Goal: Task Accomplishment & Management: Use online tool/utility

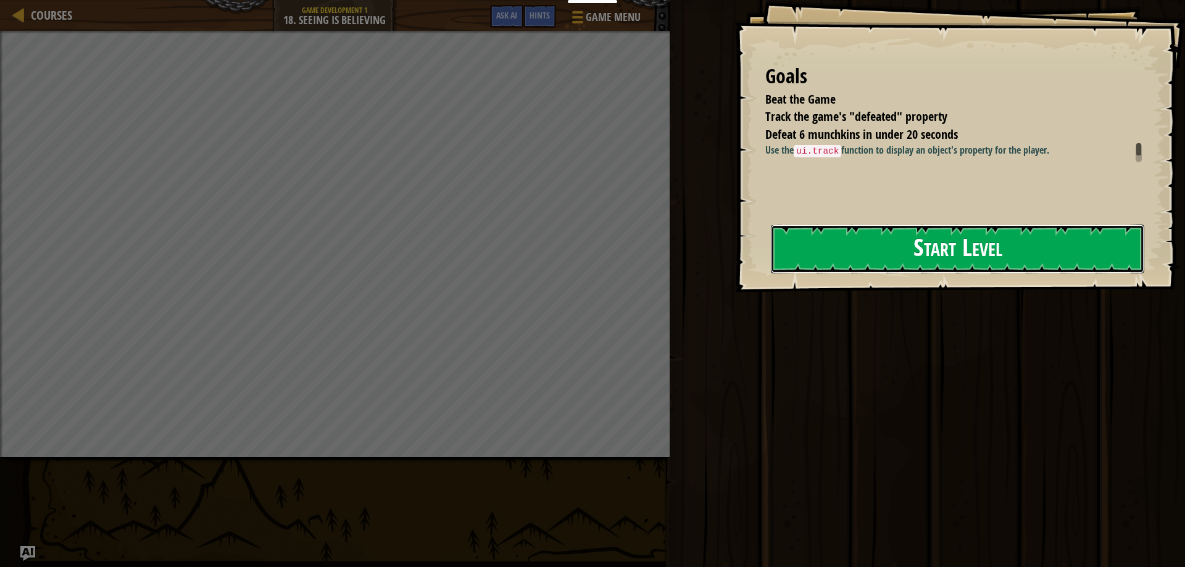
click at [771, 270] on button "Start Level" at bounding box center [958, 249] width 374 height 49
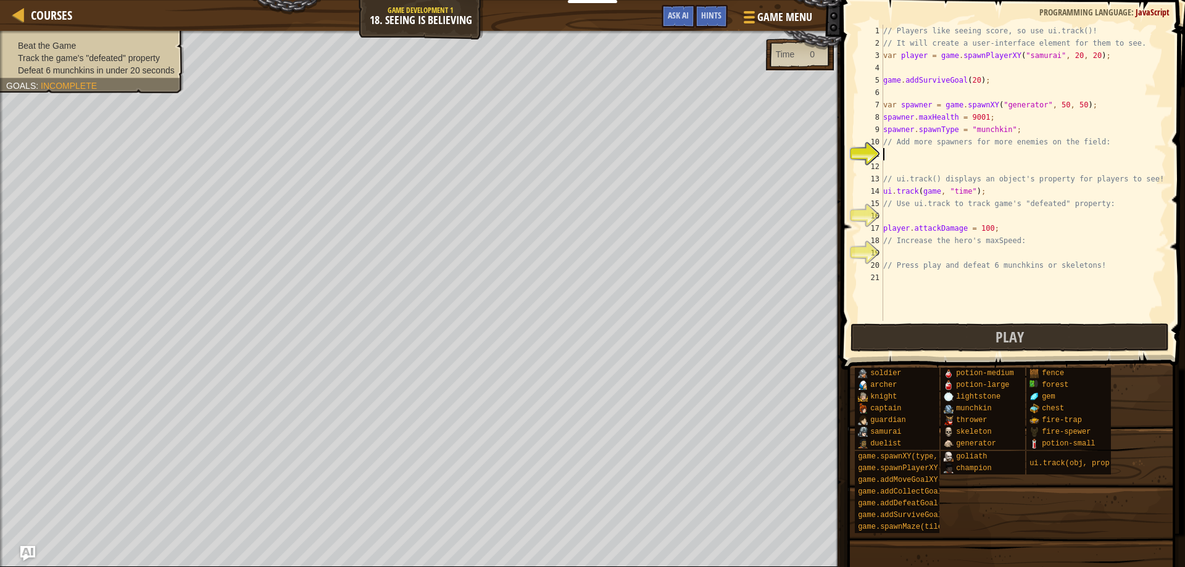
click at [908, 159] on div "// Players like seeing score, so use ui.track()! // It will create a user-inter…" at bounding box center [1024, 185] width 286 height 321
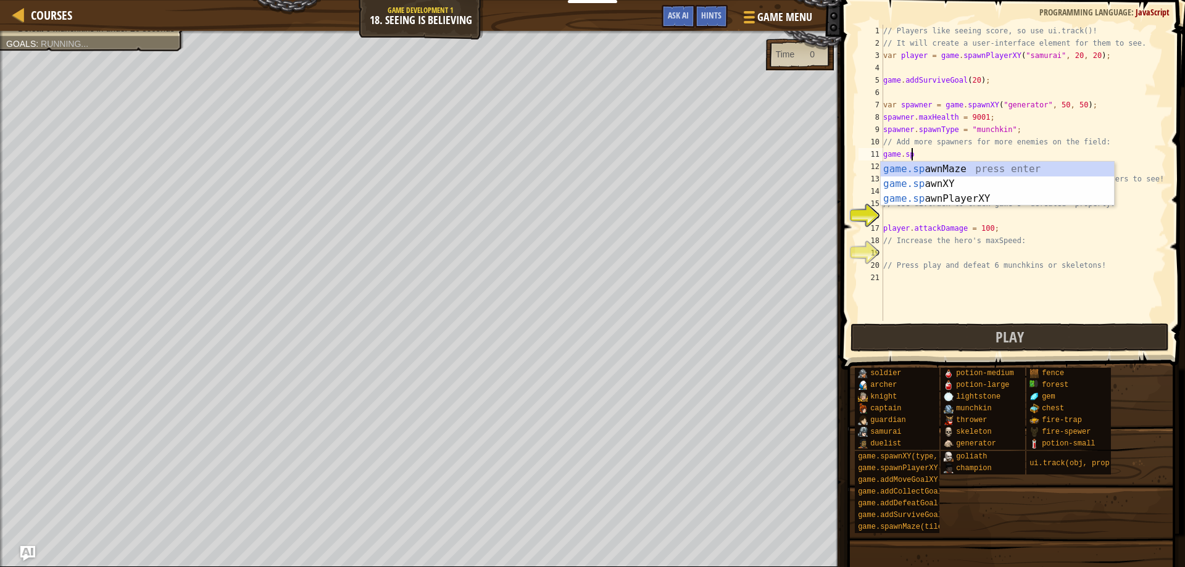
scroll to position [6, 2]
click at [958, 180] on div "game.sp awnMaze press enter game.sp awnXY press enter game.sp awnPlayerXY press…" at bounding box center [997, 199] width 233 height 74
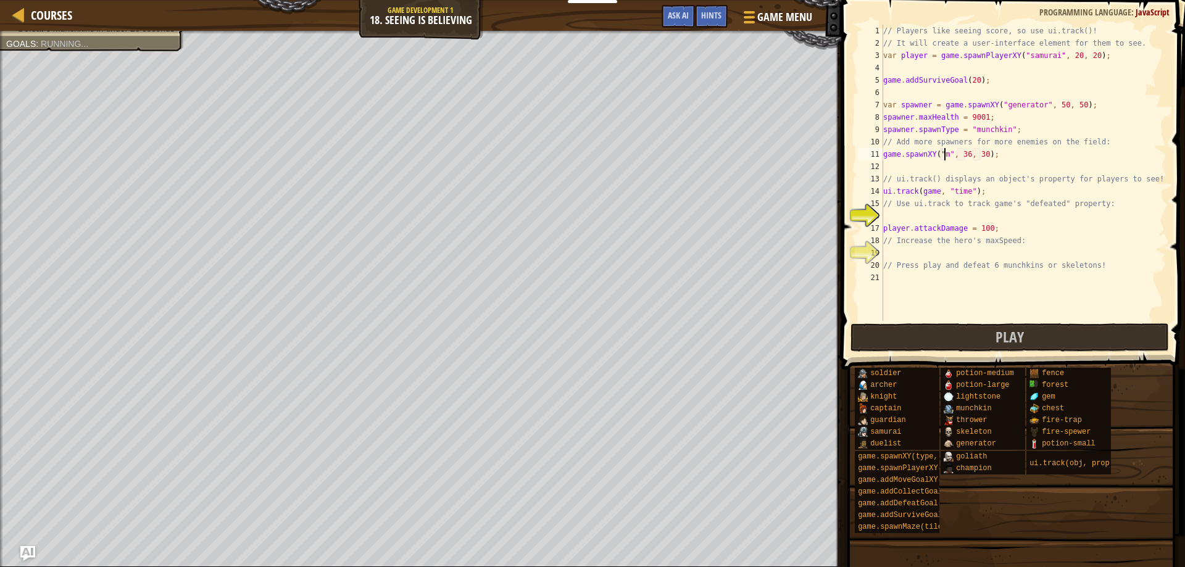
scroll to position [6, 6]
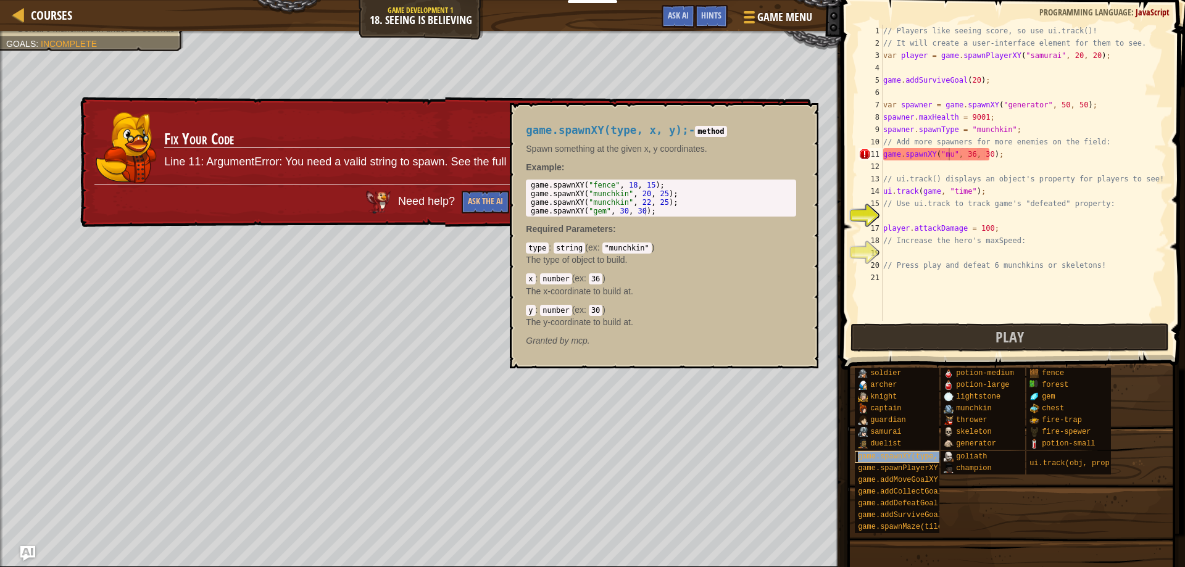
click at [908, 457] on span "game.spawnXY(type, x, y)" at bounding box center [911, 457] width 107 height 9
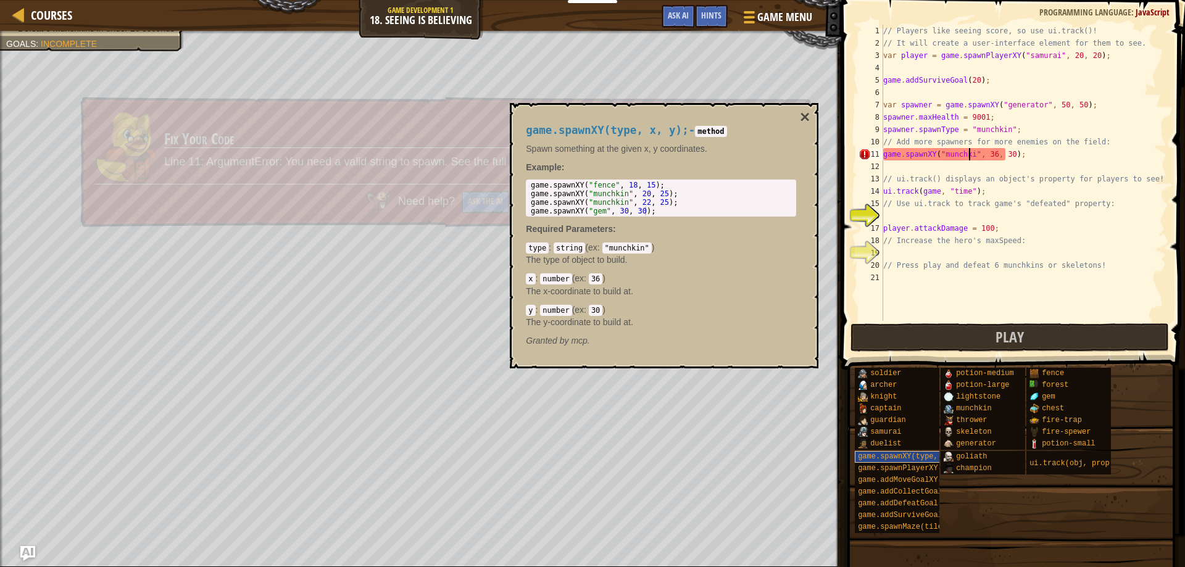
type textarea "game.spawnXY("munchkin", 36, 30);"
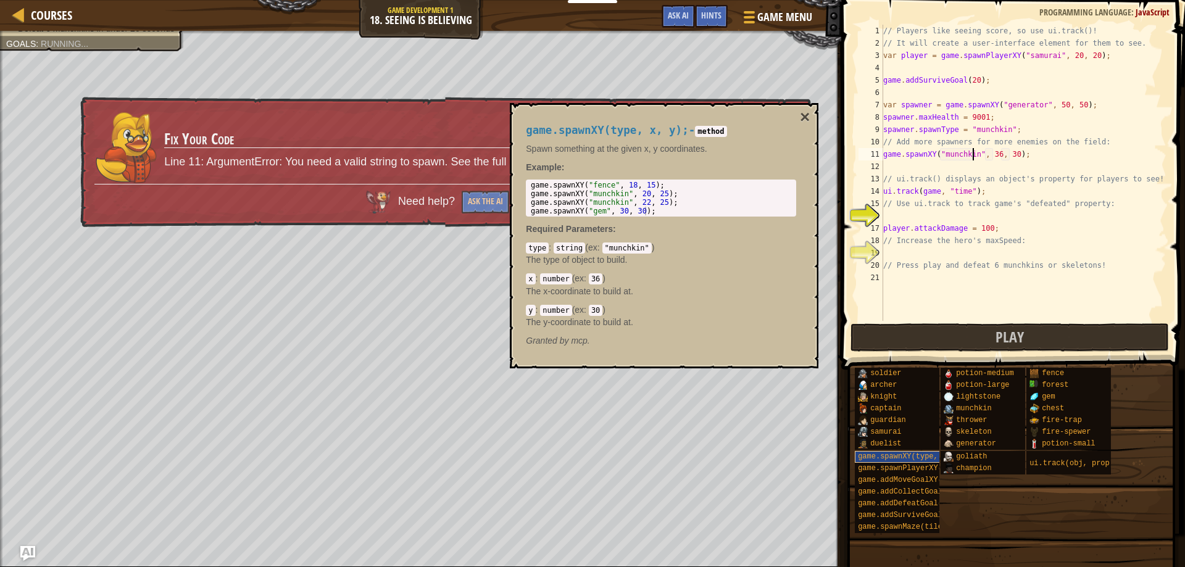
scroll to position [6, 8]
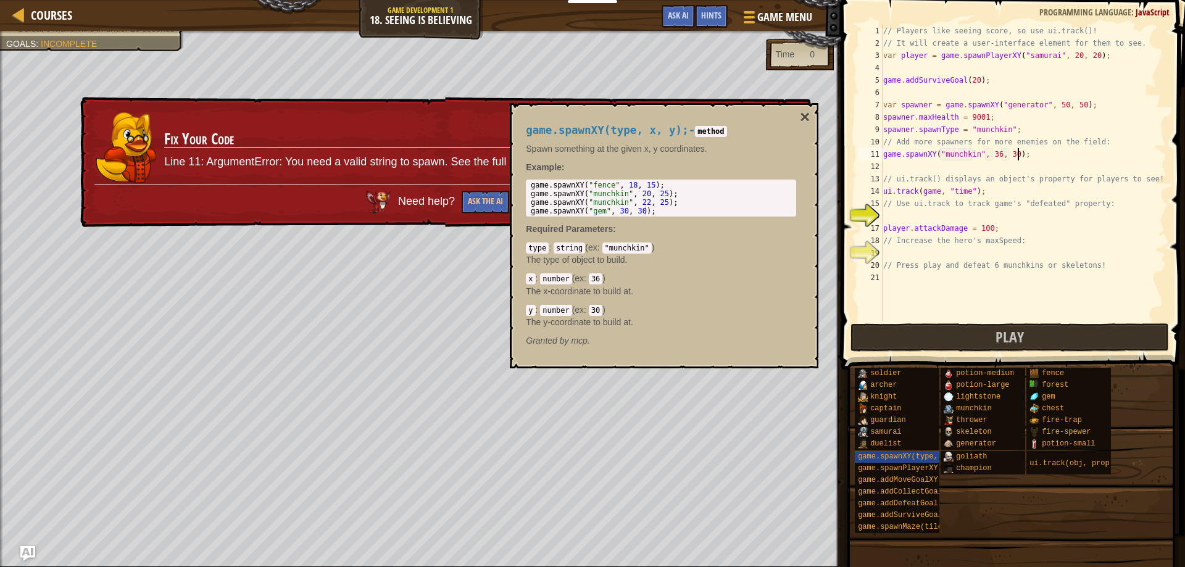
click at [1039, 154] on div "// Players like seeing score, so use ui.track()! // It will create a user-inter…" at bounding box center [1024, 185] width 286 height 321
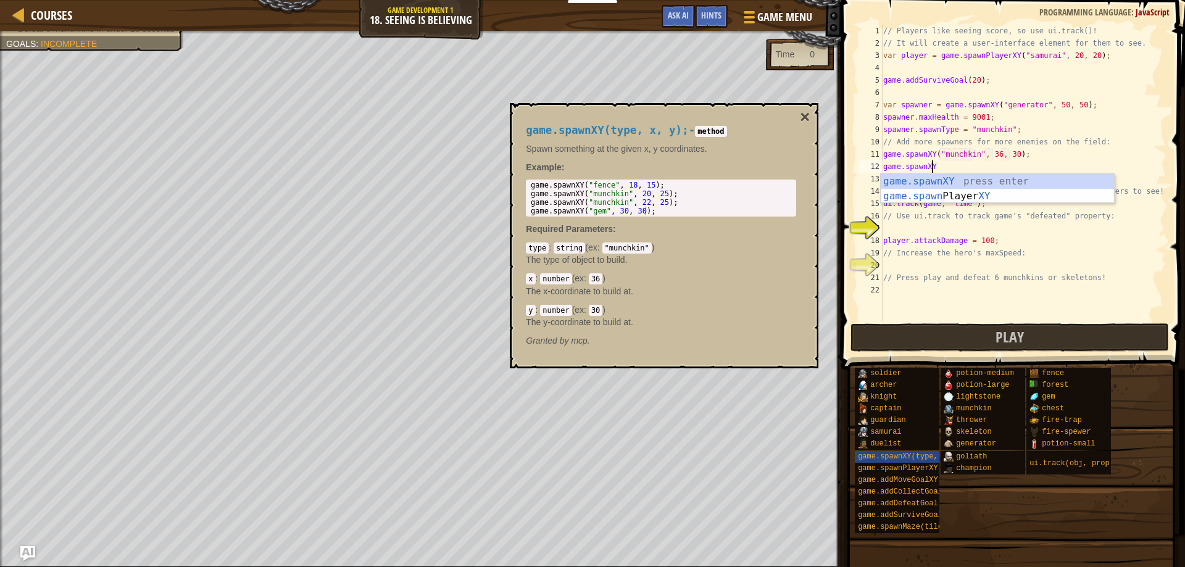
scroll to position [6, 4]
click at [1005, 180] on div "game.spawnXY press enter game.spawn Player XY press enter" at bounding box center [997, 203] width 233 height 59
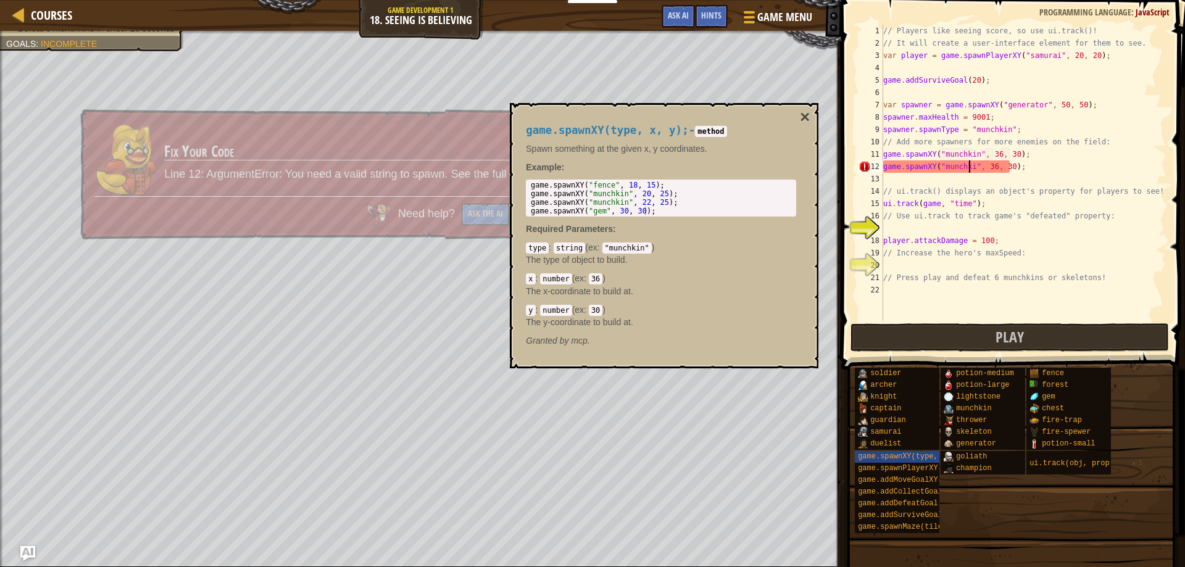
scroll to position [6, 8]
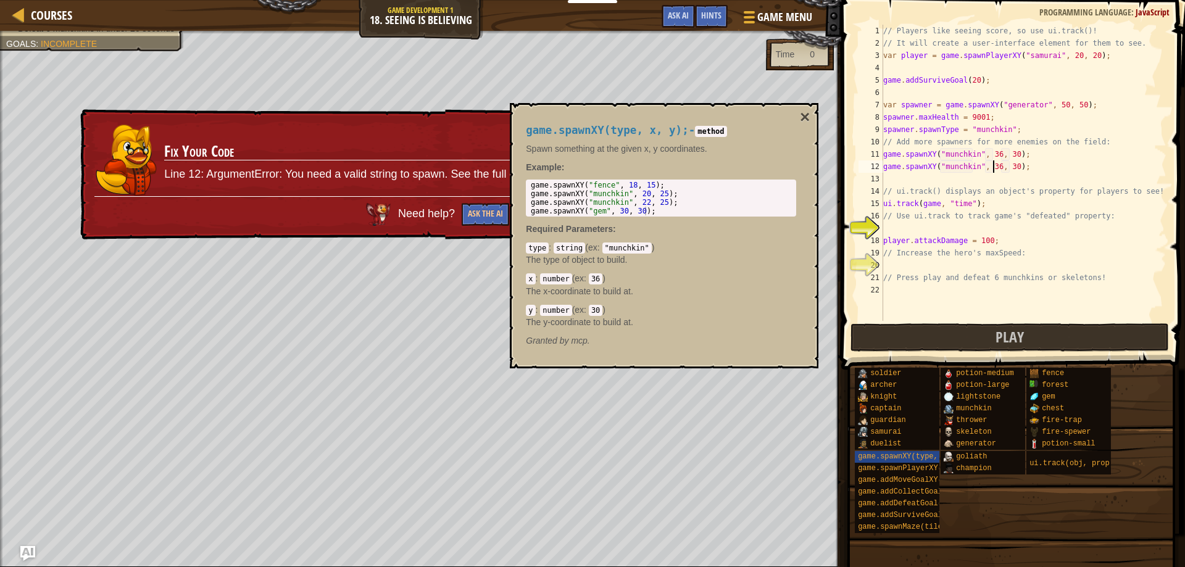
click at [993, 167] on div "// Players like seeing score, so use ui.track()! // It will create a user-inter…" at bounding box center [1024, 185] width 286 height 321
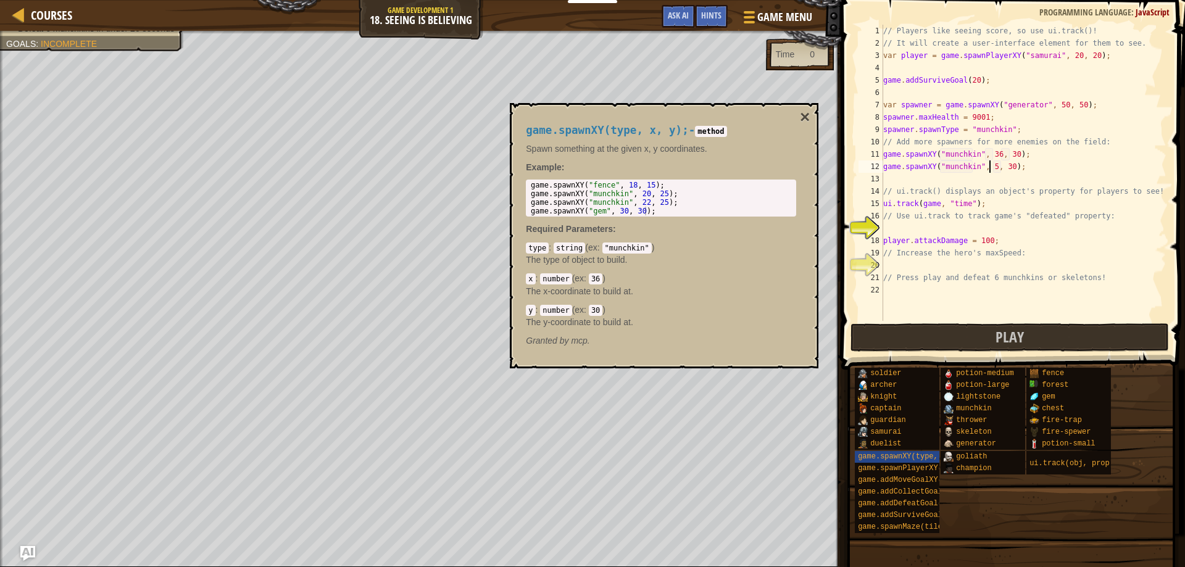
scroll to position [6, 9]
click at [1006, 167] on div "// Players like seeing score, so use ui.track()! // It will create a user-inter…" at bounding box center [1024, 185] width 286 height 321
type textarea "game.spawnXY("munchkin", 50, 40);"
click at [900, 227] on div "// Players like seeing score, so use ui.track()! // It will create a user-inter…" at bounding box center [1024, 185] width 286 height 321
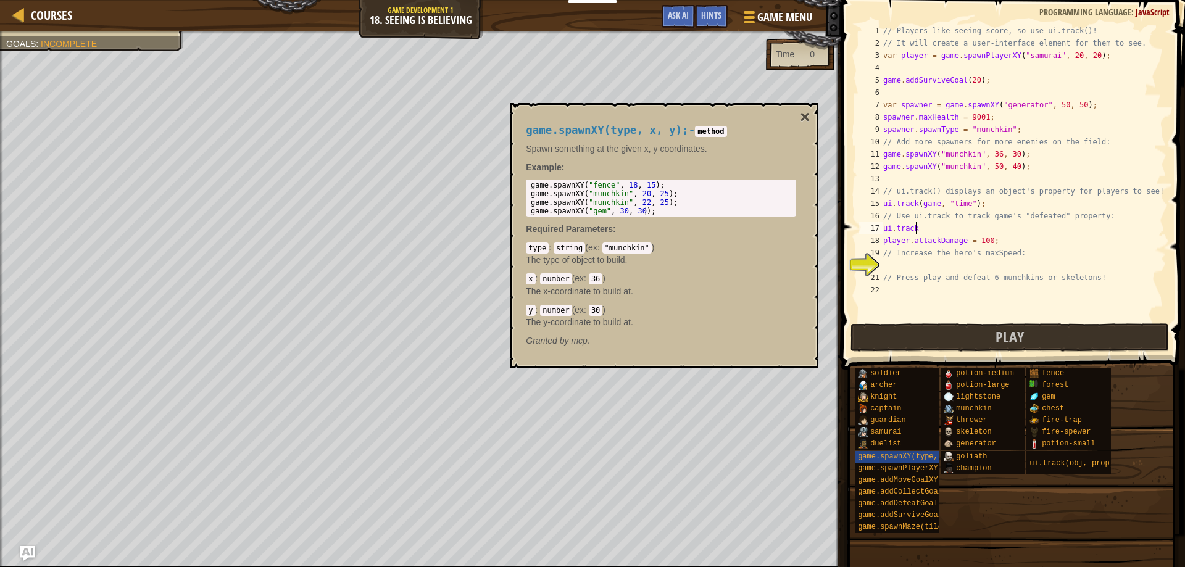
scroll to position [6, 2]
click at [1063, 465] on span "ui.track(obj, prop)" at bounding box center [1072, 463] width 85 height 9
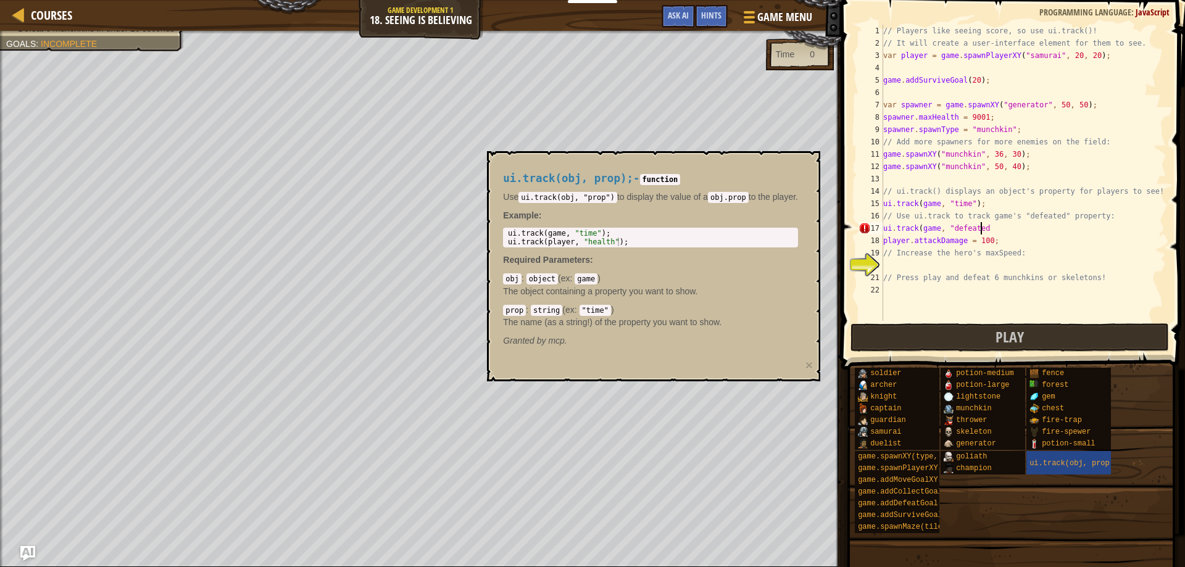
scroll to position [6, 8]
type textarea "ui.track(game, "defeated");"
click at [909, 264] on div "// Players like seeing score, so use ui.track()! // It will create a user-inter…" at bounding box center [1024, 185] width 286 height 321
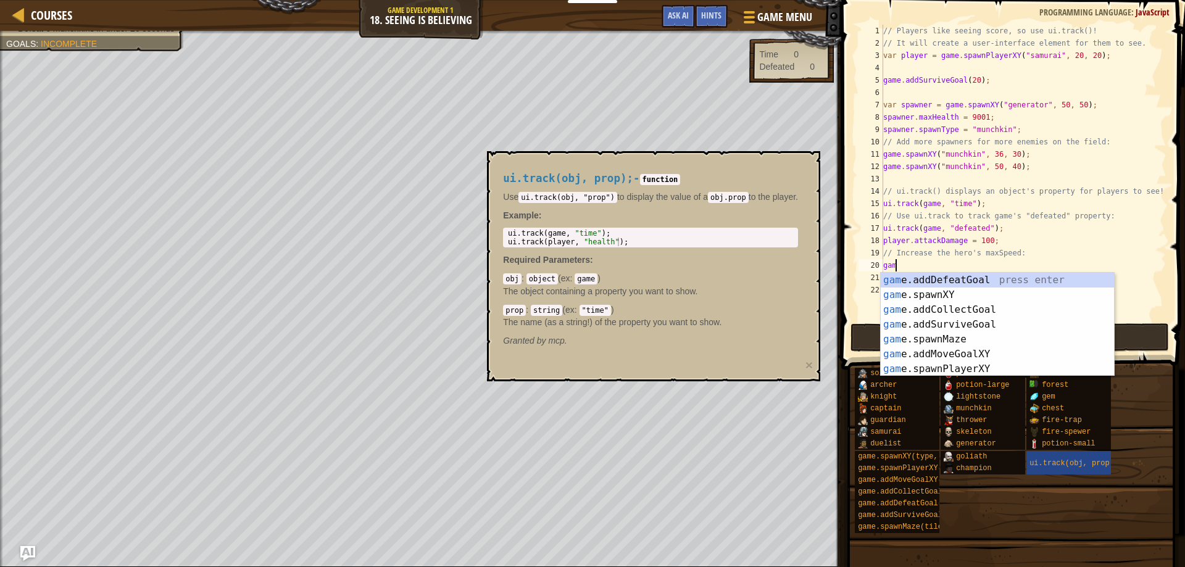
type textarea "game."
click at [1143, 297] on div "// Players like seeing score, so use ui.track()! // It will create a user-inter…" at bounding box center [1024, 185] width 286 height 321
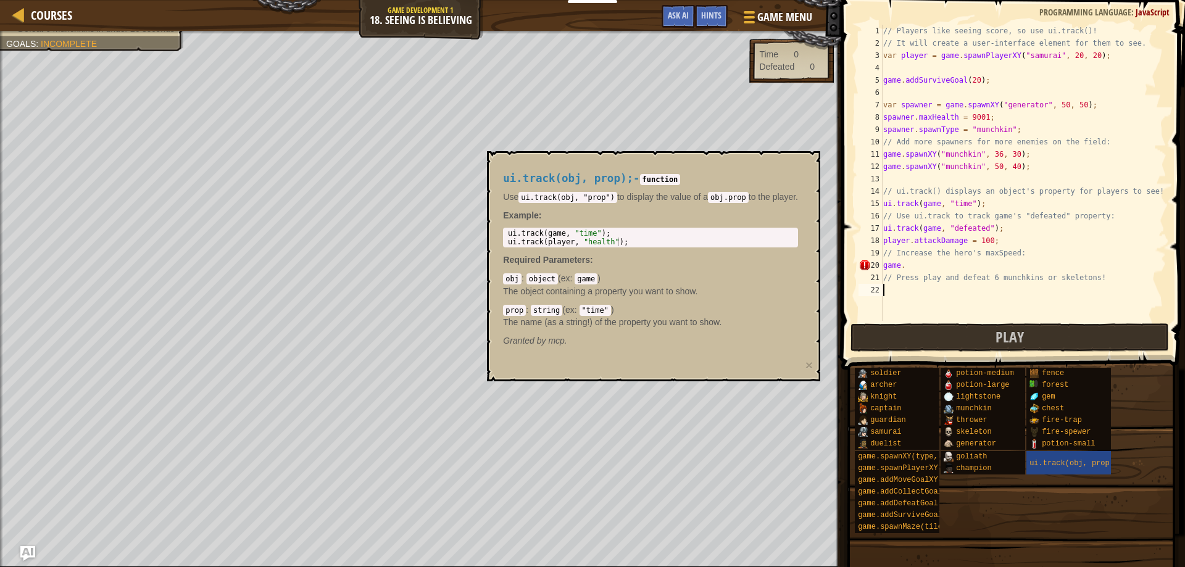
scroll to position [6, 0]
click at [898, 408] on span "captain" at bounding box center [885, 408] width 31 height 9
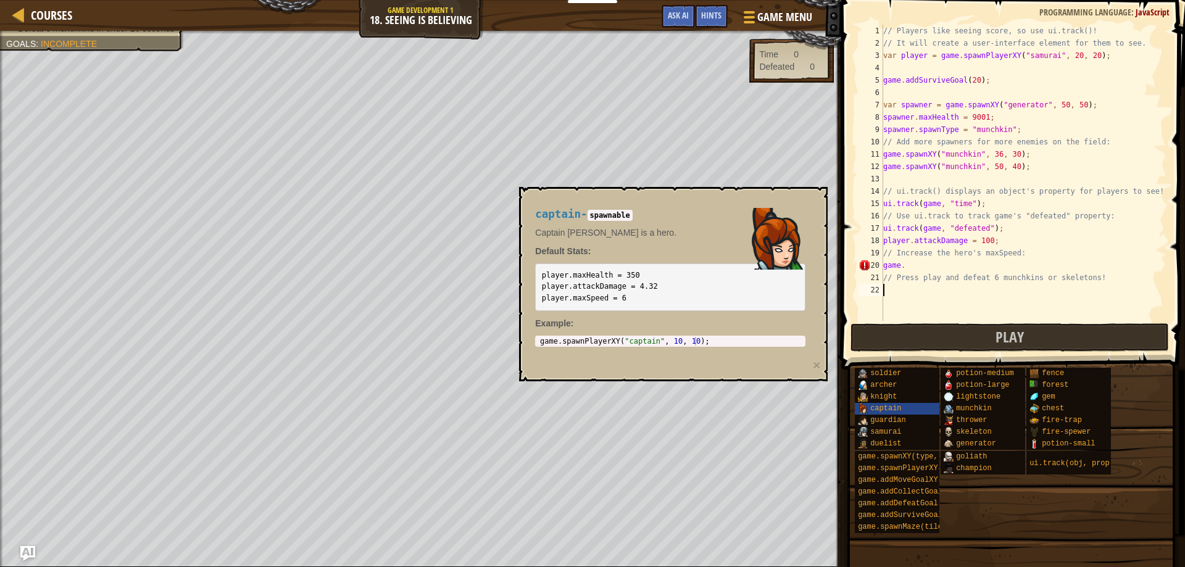
click at [907, 265] on div "// Players like seeing score, so use ui.track()! // It will create a user-inter…" at bounding box center [1024, 185] width 286 height 321
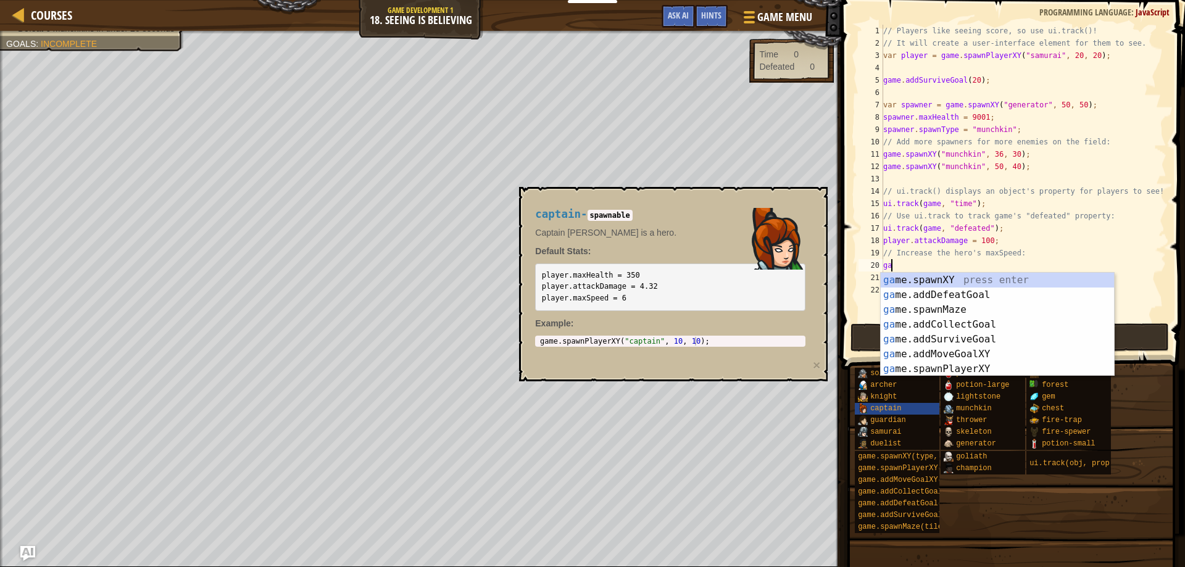
type textarea "g"
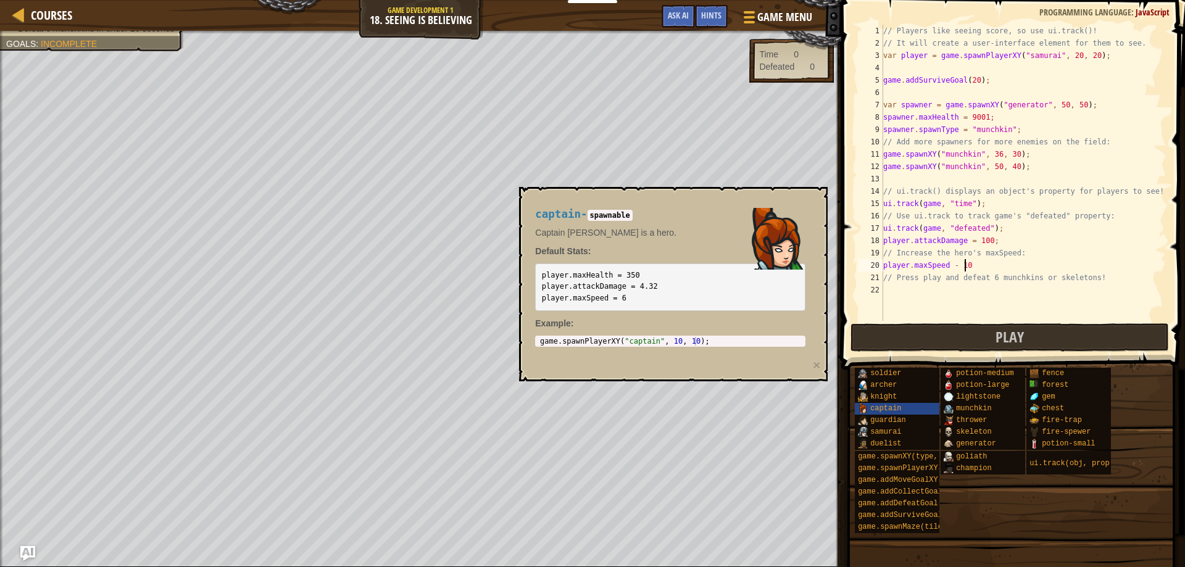
scroll to position [6, 6]
click at [1000, 336] on span "Play" at bounding box center [1010, 337] width 28 height 20
click at [953, 265] on div "// Players like seeing score, so use ui.track()! // It will create a user-inter…" at bounding box center [1024, 185] width 286 height 321
type textarea "player.maxSpeed = 10"
click at [738, 191] on div "captain - spawnable Captain [PERSON_NAME] is a hero. Default Stats: player.maxH…" at bounding box center [673, 284] width 309 height 194
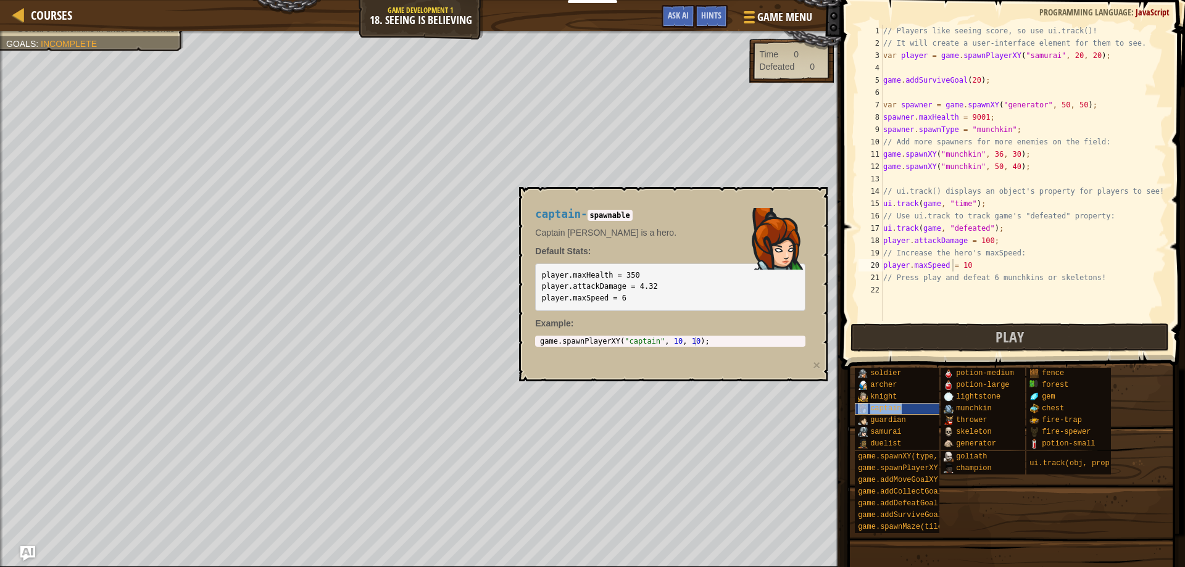
click at [875, 407] on span "captain" at bounding box center [885, 408] width 31 height 9
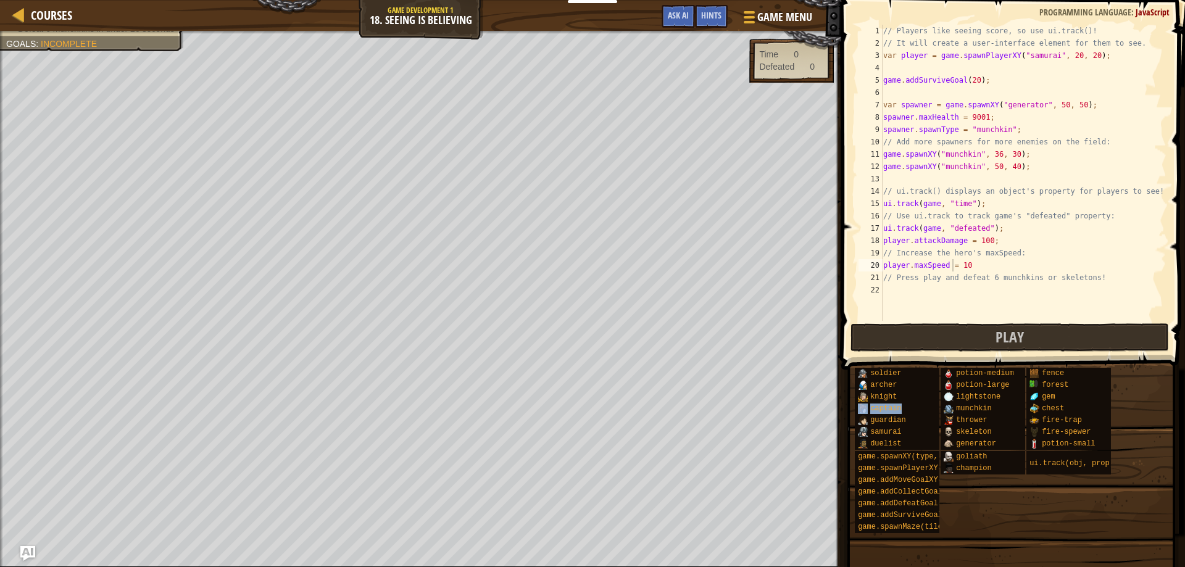
click at [998, 529] on div "soldier [PERSON_NAME] [PERSON_NAME] captain guardian samurai duelist game.spawn…" at bounding box center [1015, 450] width 322 height 167
click at [990, 345] on button "Play" at bounding box center [1010, 338] width 319 height 28
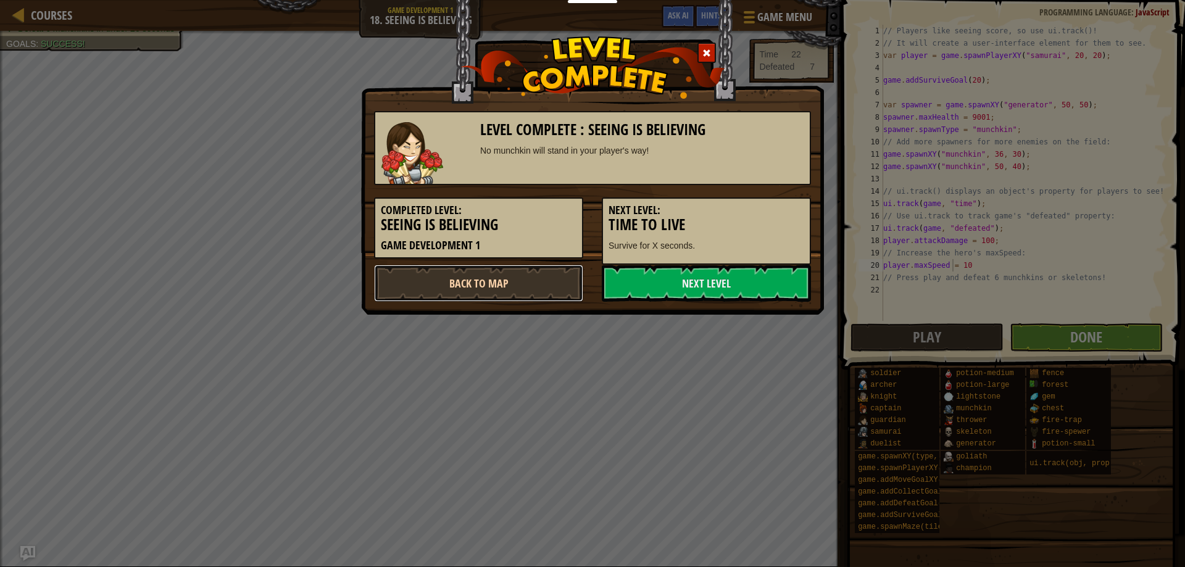
click at [494, 280] on link "Back to Map" at bounding box center [478, 283] width 209 height 37
